Goal: Task Accomplishment & Management: Use online tool/utility

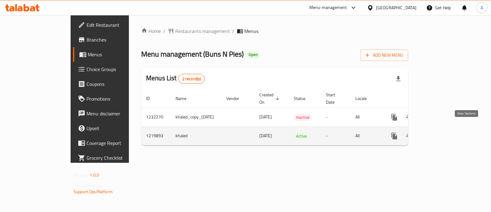
click at [442, 133] on icon "enhanced table" at bounding box center [439, 136] width 6 height 6
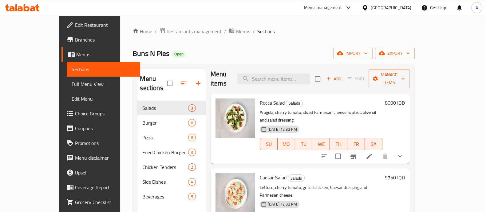
click at [377, 150] on li at bounding box center [368, 155] width 17 height 11
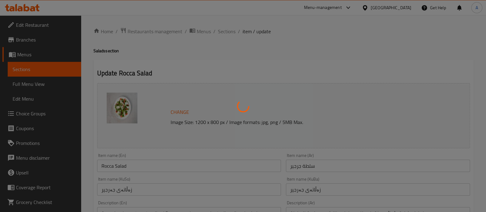
type input "إختيارك من:"
type input "هەڵبژاردنت لە:"
type input "0"
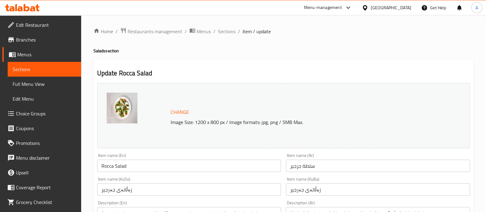
click at [196, 124] on p "Image Size: 1200 x 800 px / Image formats: jpg, png / 5MB Max." at bounding box center [300, 121] width 265 height 7
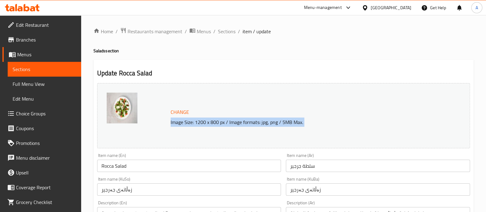
click at [196, 124] on p "Image Size: 1200 x 800 px / Image formats: jpg, png / 5MB Max." at bounding box center [300, 121] width 265 height 7
copy div "Image Size: 1200 x 800 px / Image formats: jpg, png / 5MB Max."
